Goal: Task Accomplishment & Management: Manage account settings

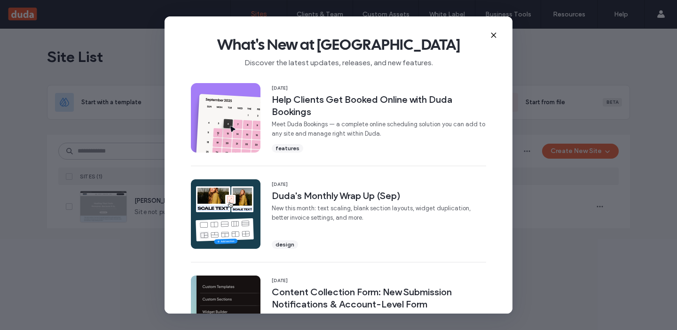
click at [493, 36] on icon at bounding box center [494, 35] width 8 height 8
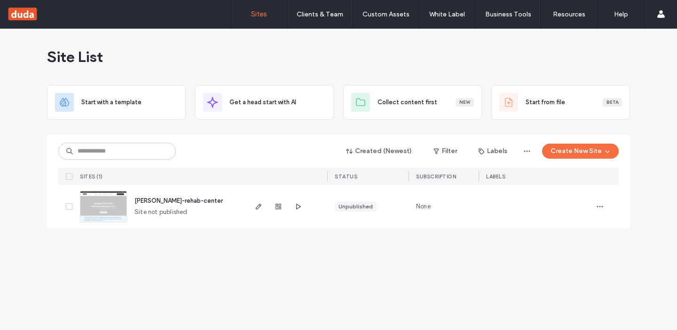
click at [104, 201] on img at bounding box center [103, 223] width 46 height 64
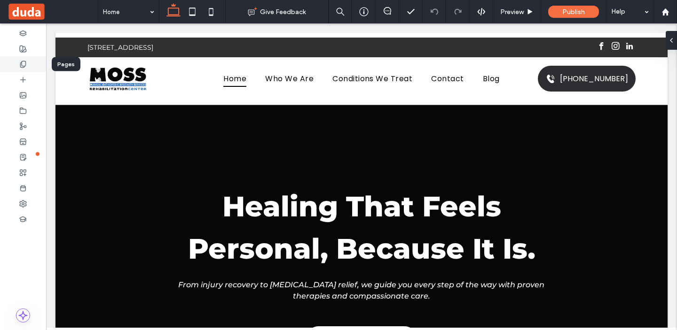
click at [28, 64] on div at bounding box center [23, 64] width 46 height 16
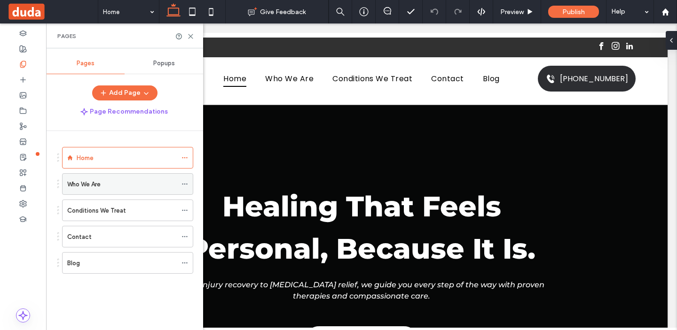
click at [149, 177] on div "Who We Are" at bounding box center [122, 184] width 110 height 21
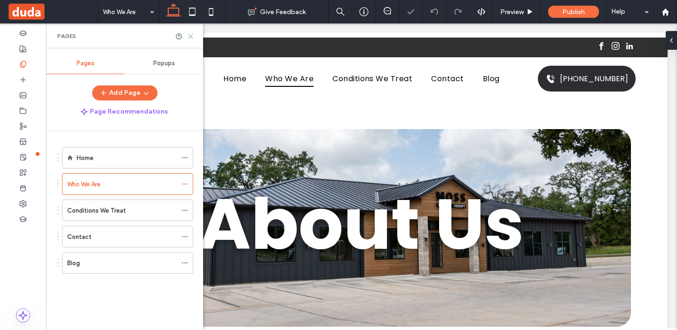
click at [193, 33] on icon at bounding box center [190, 36] width 7 height 7
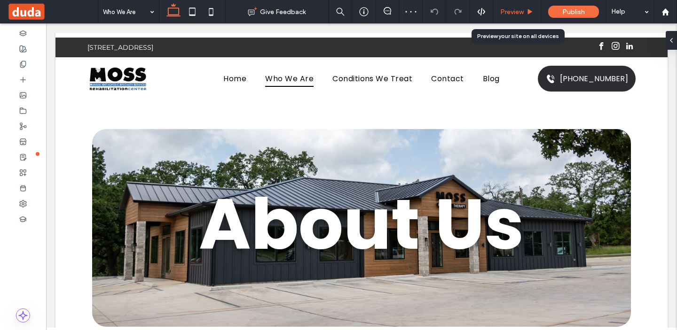
click at [521, 14] on span "Preview" at bounding box center [511, 12] width 23 height 8
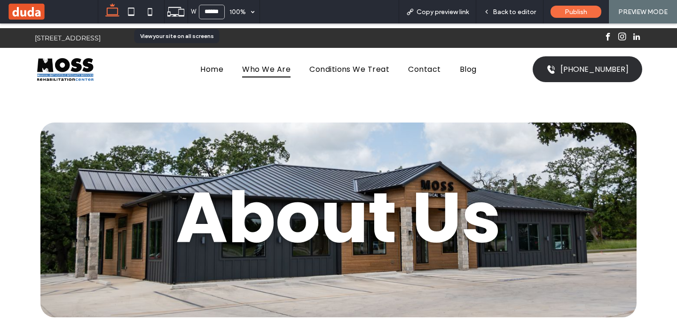
click at [172, 8] on icon at bounding box center [176, 12] width 18 height 18
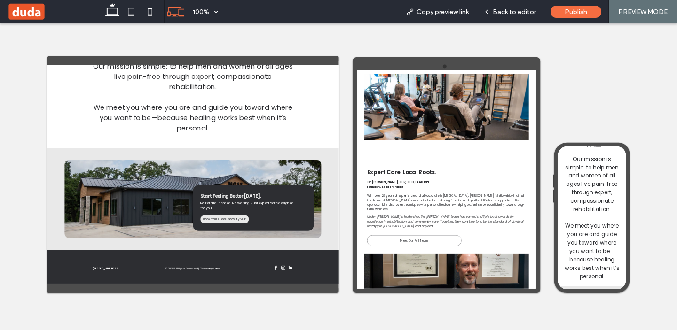
scroll to position [1737, 0]
click at [107, 5] on icon at bounding box center [112, 11] width 19 height 19
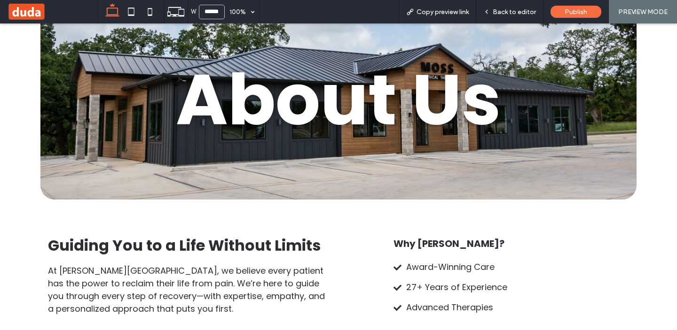
scroll to position [107, 0]
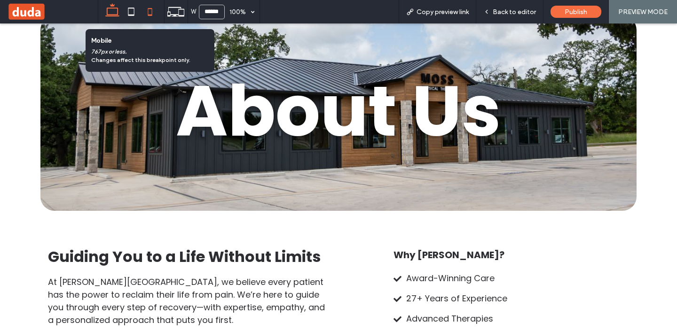
click at [157, 11] on icon at bounding box center [150, 11] width 19 height 19
type input "*****"
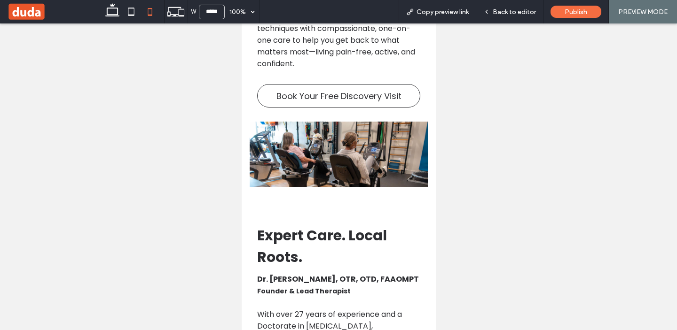
scroll to position [658, 0]
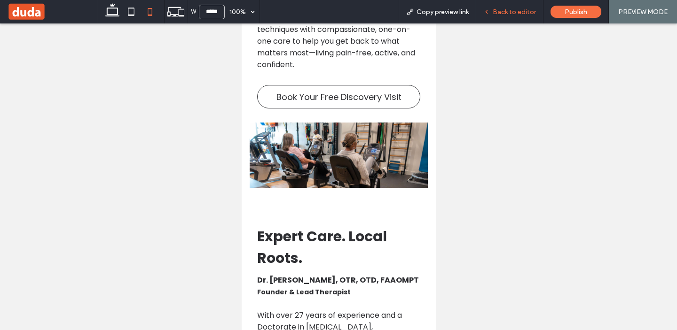
click at [521, 12] on span "Back to editor" at bounding box center [514, 12] width 43 height 8
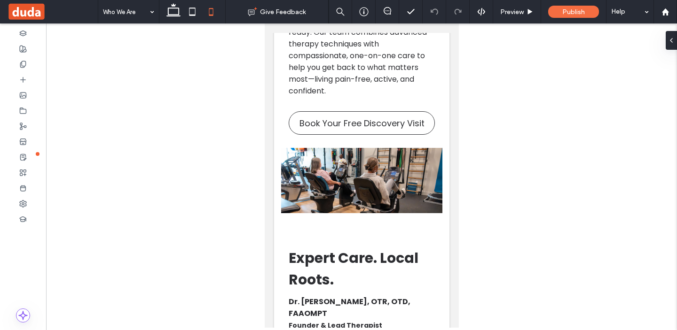
scroll to position [671, 0]
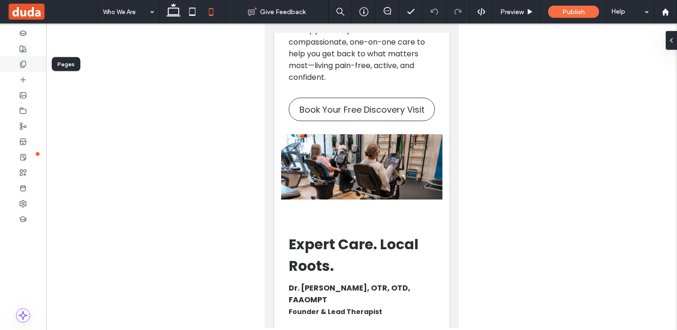
click at [25, 61] on use at bounding box center [22, 64] width 5 height 6
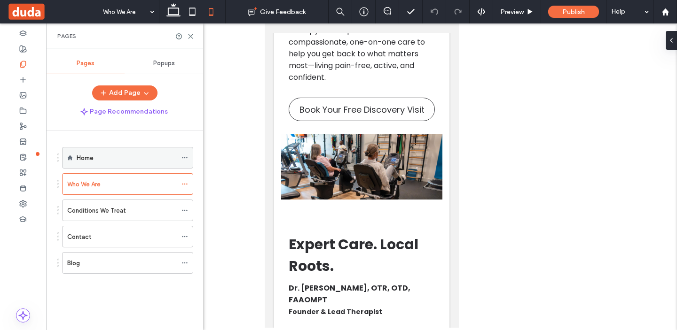
click at [122, 161] on div "Home" at bounding box center [127, 158] width 100 height 10
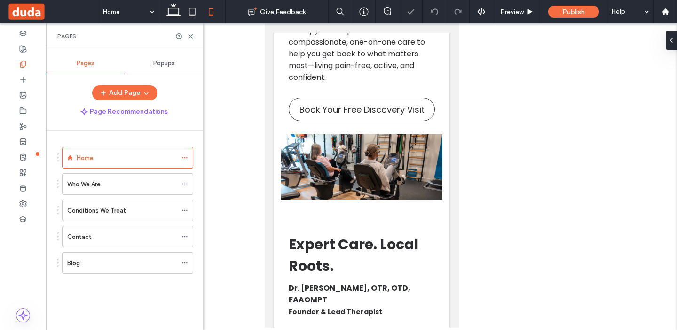
click at [210, 10] on icon at bounding box center [211, 11] width 19 height 19
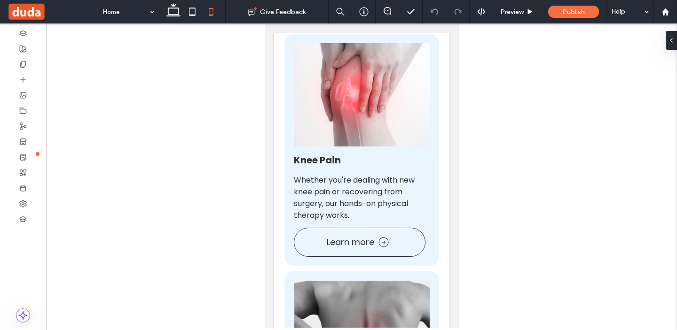
scroll to position [970, 0]
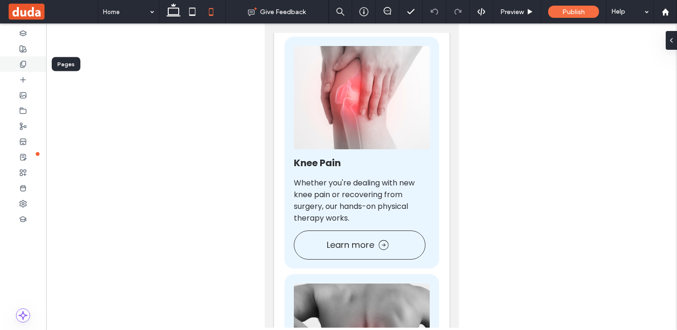
click at [24, 66] on use at bounding box center [22, 64] width 5 height 6
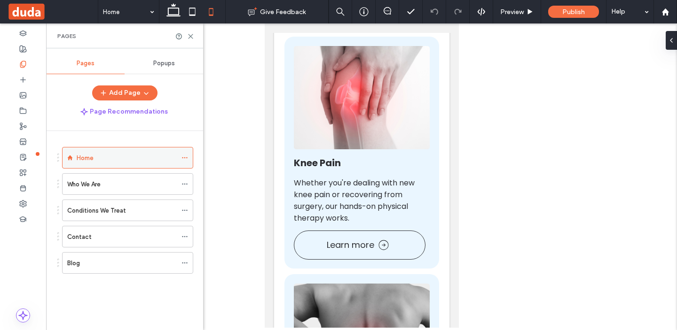
click at [114, 157] on div "Home" at bounding box center [127, 158] width 100 height 10
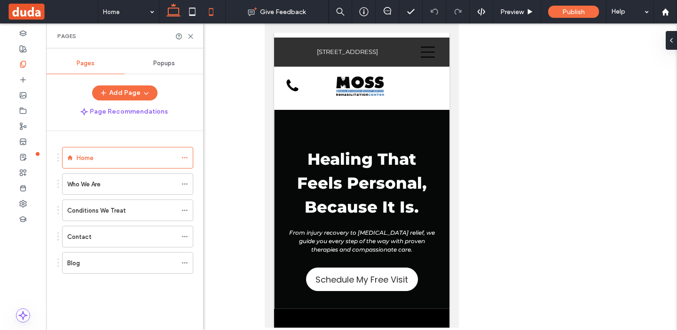
scroll to position [0, 0]
click at [179, 16] on use at bounding box center [173, 9] width 14 height 13
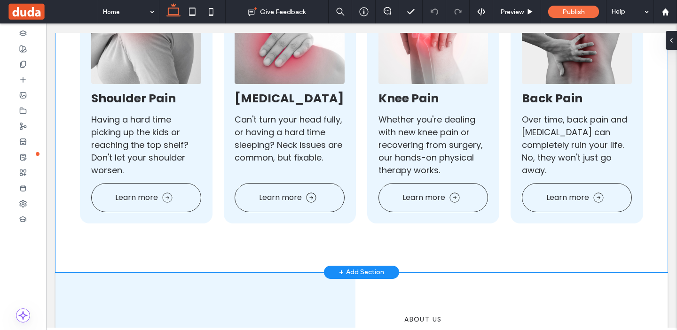
scroll to position [586, 0]
